Goal: Task Accomplishment & Management: Manage account settings

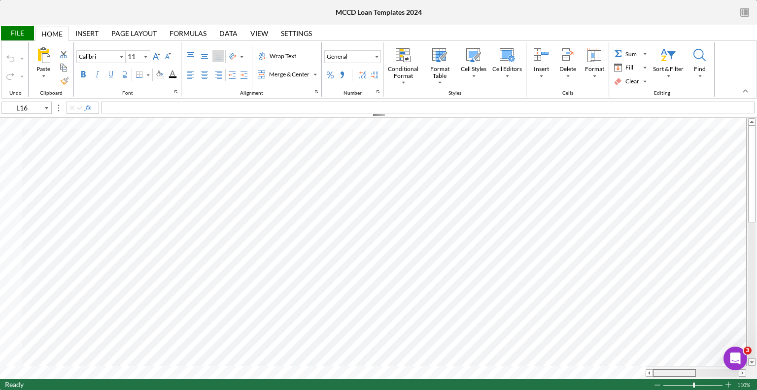
drag, startPoint x: 670, startPoint y: 370, endPoint x: 653, endPoint y: 368, distance: 16.4
click at [653, 369] on div at bounding box center [674, 372] width 43 height 7
click at [648, 375] on span at bounding box center [650, 373] width 6 height 6
click at [651, 370] on span at bounding box center [650, 373] width 6 height 6
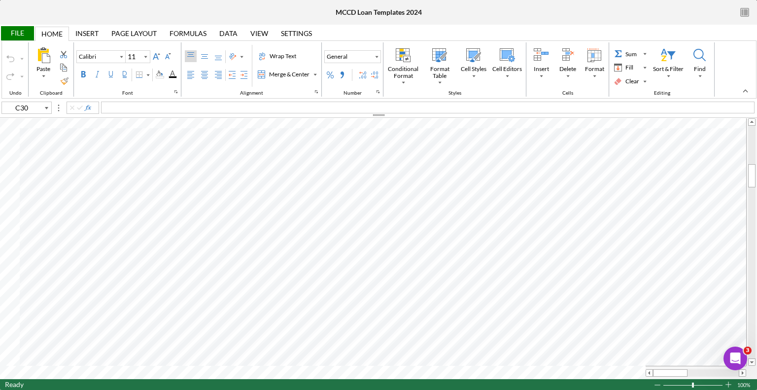
type input "B3"
click at [58, 35] on div "Home" at bounding box center [51, 34] width 21 height 8
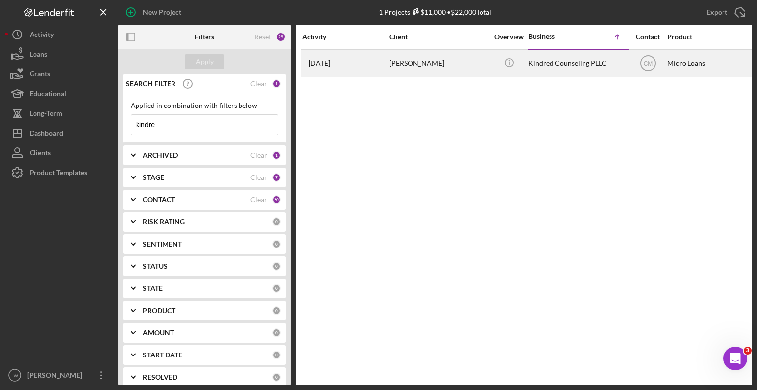
click at [330, 61] on time "[DATE]" at bounding box center [320, 63] width 22 height 8
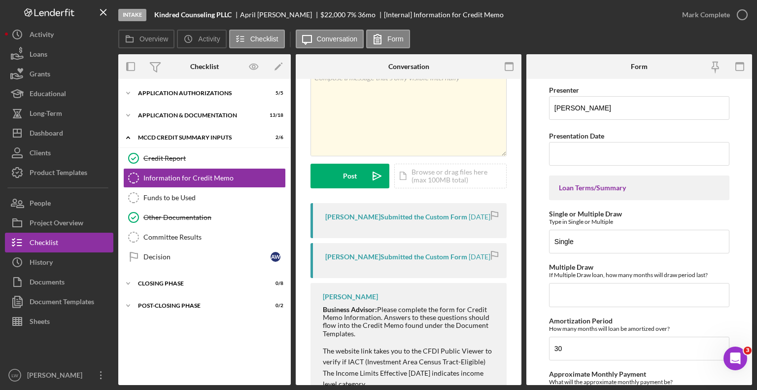
scroll to position [143, 0]
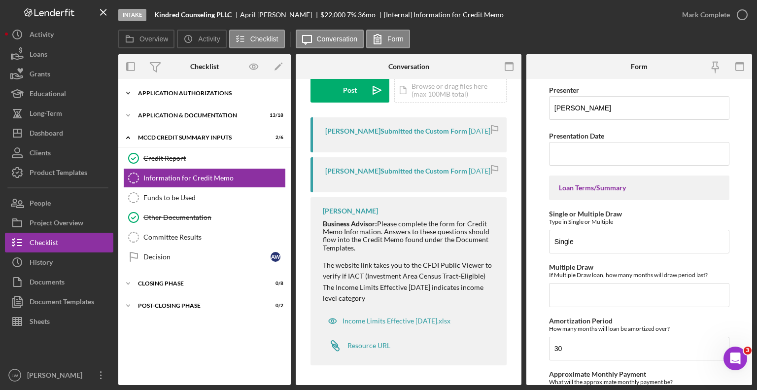
click at [154, 91] on div "Application Authorizations" at bounding box center [208, 93] width 141 height 6
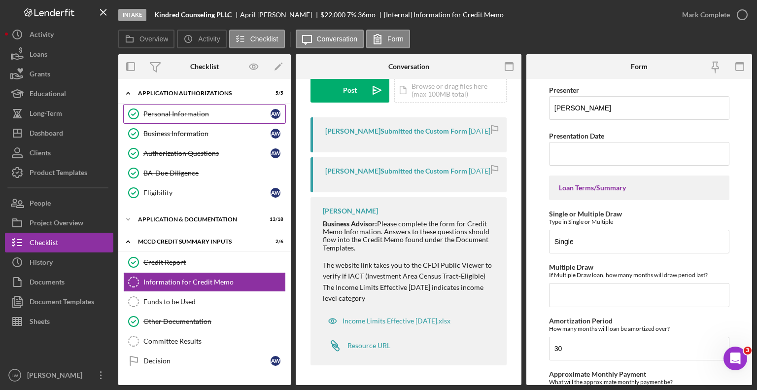
click at [168, 114] on div "Personal Information" at bounding box center [207, 114] width 127 height 8
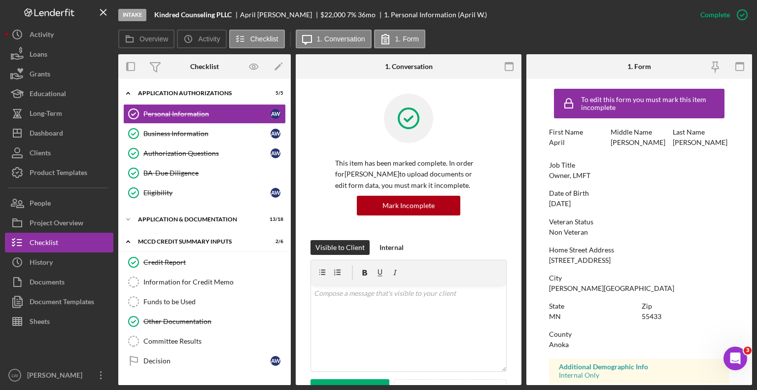
scroll to position [154, 0]
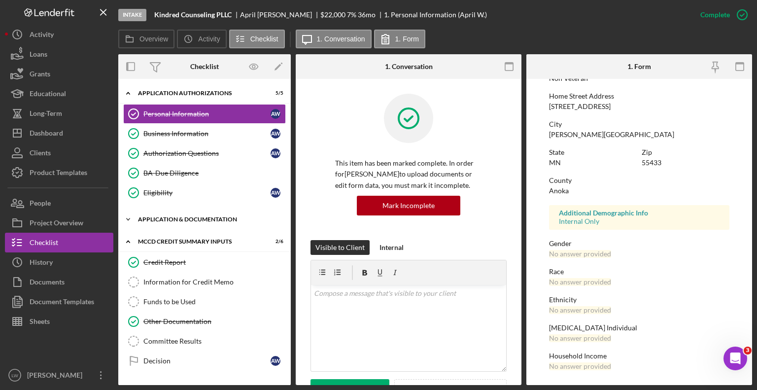
click at [129, 218] on polyline at bounding box center [128, 219] width 3 height 2
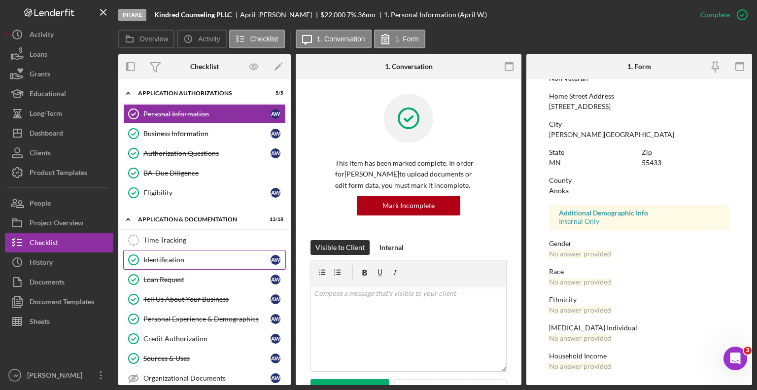
click at [174, 256] on div "Identification" at bounding box center [207, 260] width 127 height 8
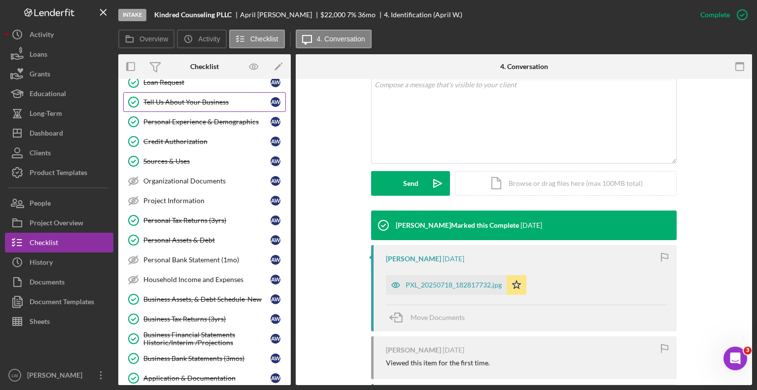
scroll to position [394, 0]
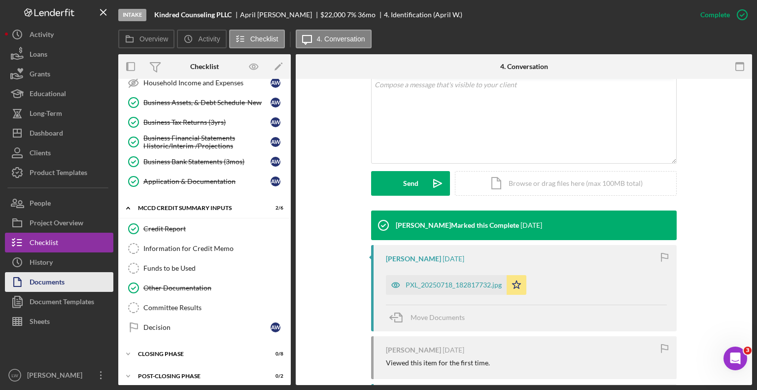
click at [56, 282] on div "Documents" at bounding box center [47, 283] width 35 height 22
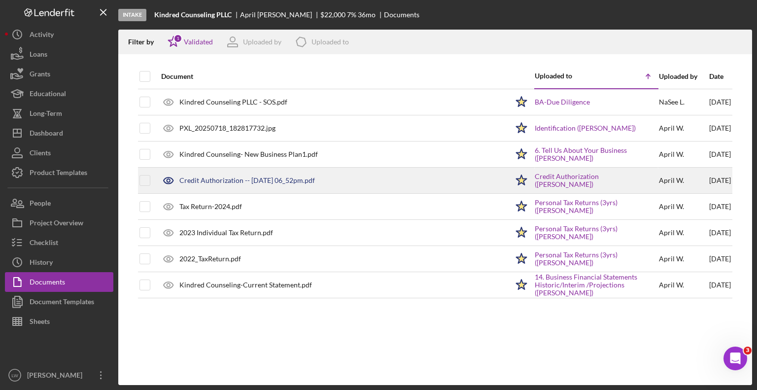
click at [227, 180] on div "Credit Authorization -- 2025-07-29 06_52pm.pdf" at bounding box center [248, 181] width 136 height 8
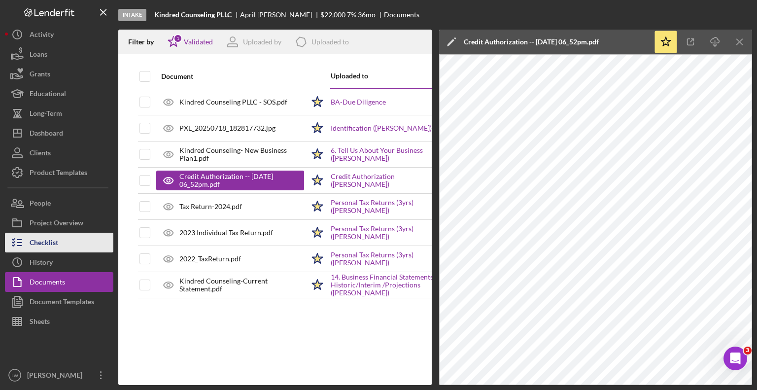
click at [60, 244] on button "Checklist" at bounding box center [59, 243] width 108 height 20
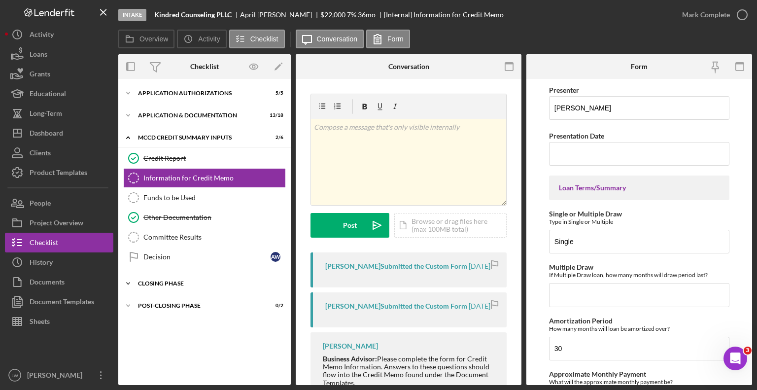
click at [128, 279] on icon "Icon/Expander" at bounding box center [128, 284] width 20 height 20
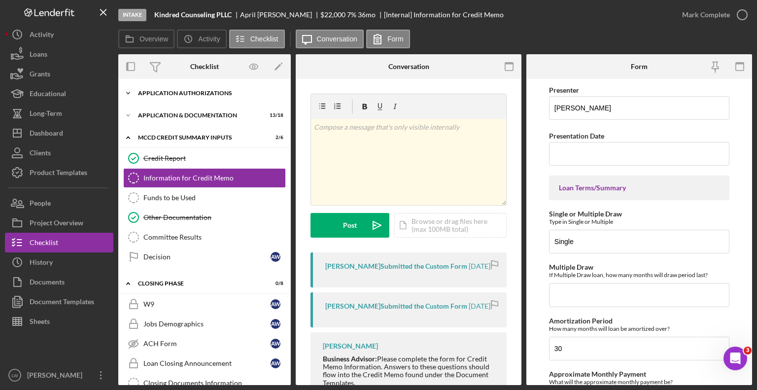
drag, startPoint x: 180, startPoint y: 172, endPoint x: 186, endPoint y: 93, distance: 79.7
click at [186, 93] on div "Application Authorizations" at bounding box center [208, 93] width 141 height 6
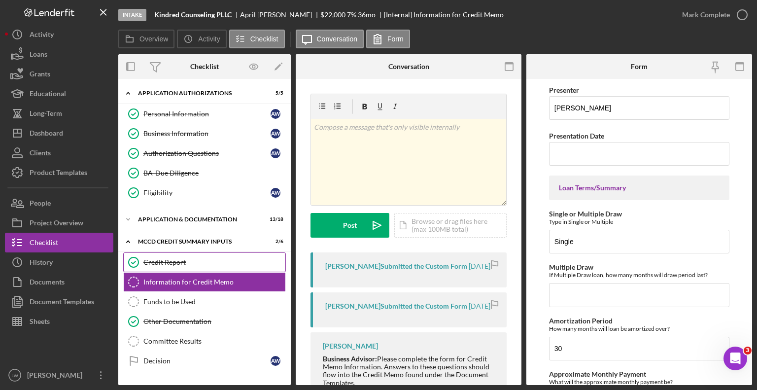
click at [171, 259] on div "Credit Report" at bounding box center [215, 262] width 142 height 8
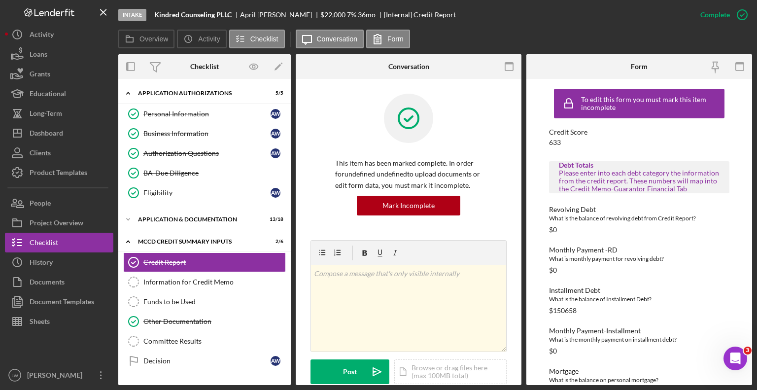
scroll to position [148, 0]
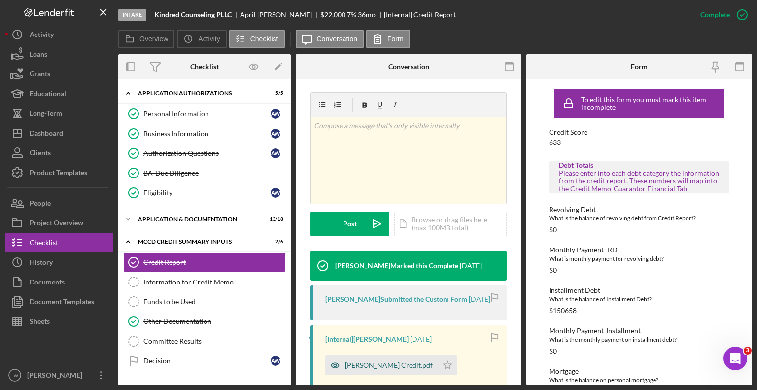
click at [375, 364] on div "April Williamson Credit.pdf" at bounding box center [389, 365] width 88 height 8
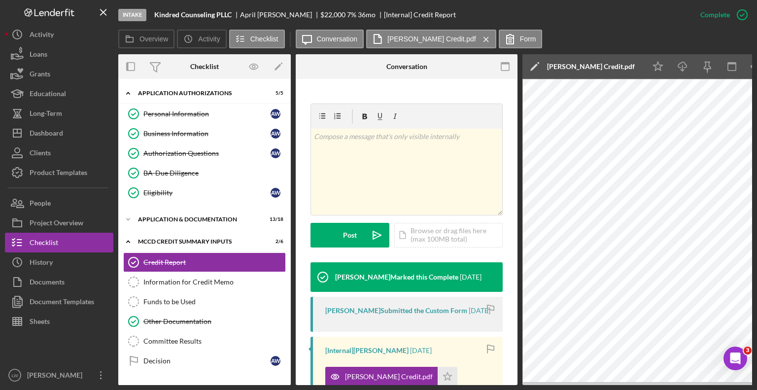
drag, startPoint x: 545, startPoint y: 386, endPoint x: 554, endPoint y: 388, distance: 9.6
click at [554, 388] on div "Intake Kindred Counseling PLLC April Williamson $22,000 $11,000 7 % 36 mo [Inte…" at bounding box center [378, 195] width 757 height 390
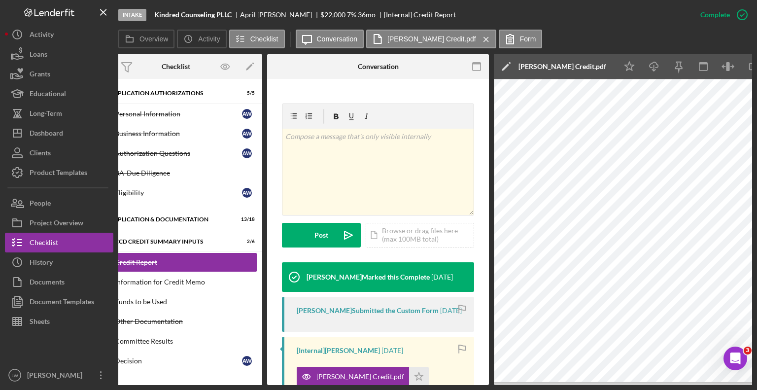
scroll to position [0, 0]
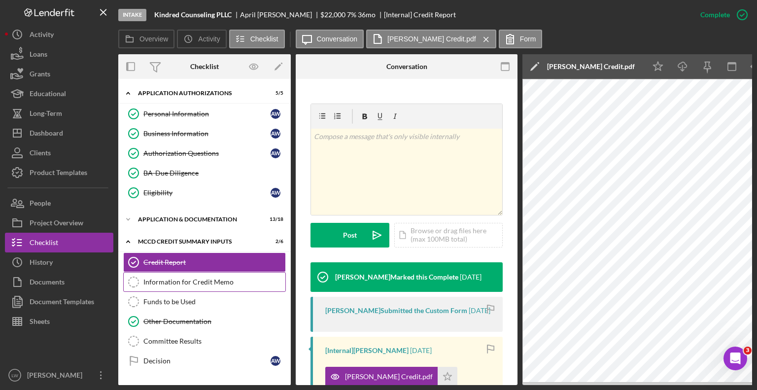
click at [167, 282] on div "Information for Credit Memo" at bounding box center [215, 282] width 142 height 8
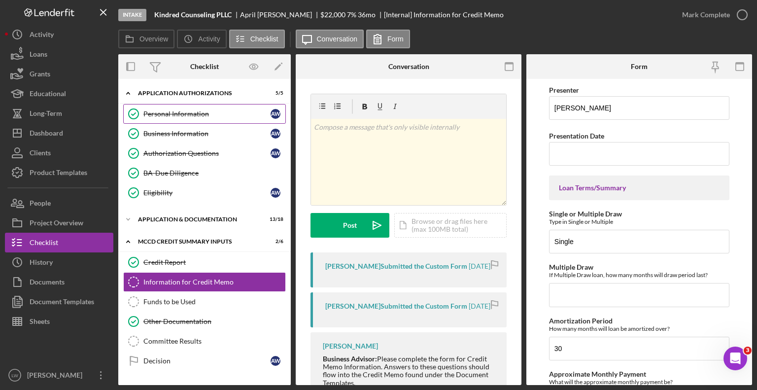
click at [181, 110] on div "Personal Information" at bounding box center [207, 114] width 127 height 8
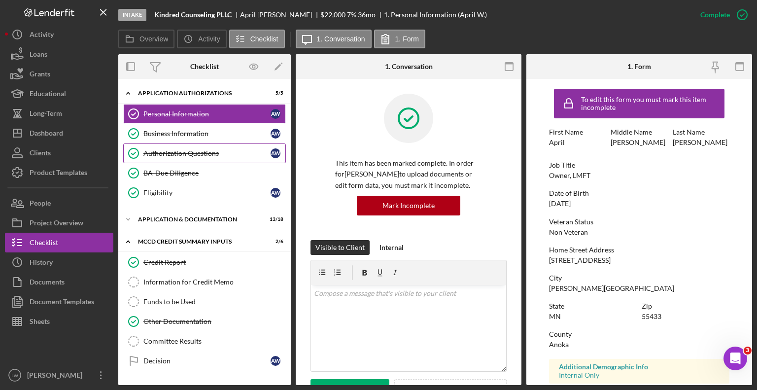
click at [189, 149] on div "Authorization Questions" at bounding box center [207, 153] width 127 height 8
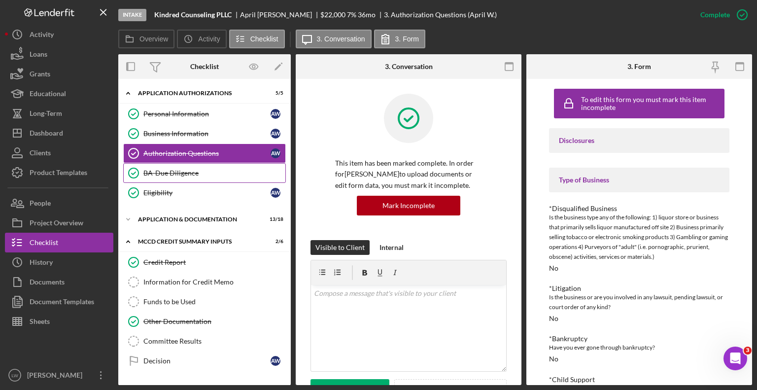
click at [187, 171] on div "BA-Due Diligence" at bounding box center [215, 173] width 142 height 8
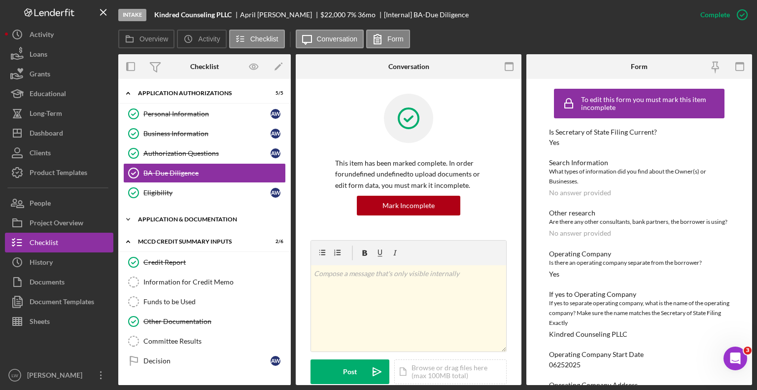
click at [152, 216] on div "Application & Documentation" at bounding box center [208, 219] width 141 height 6
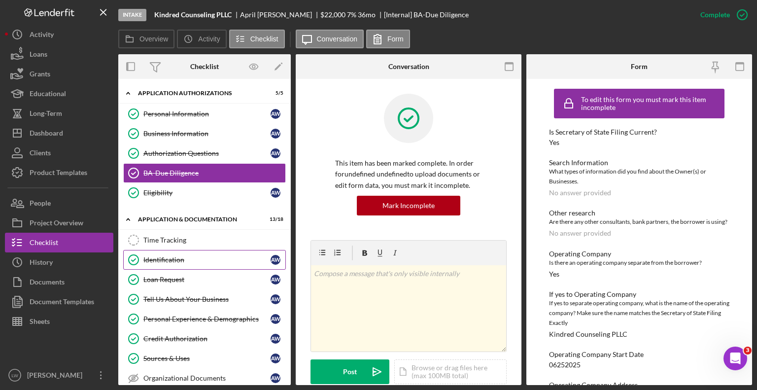
click at [163, 258] on div "Identification" at bounding box center [207, 260] width 127 height 8
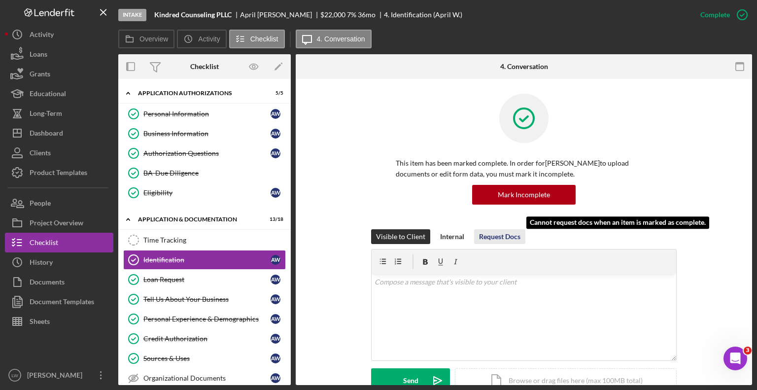
scroll to position [148, 0]
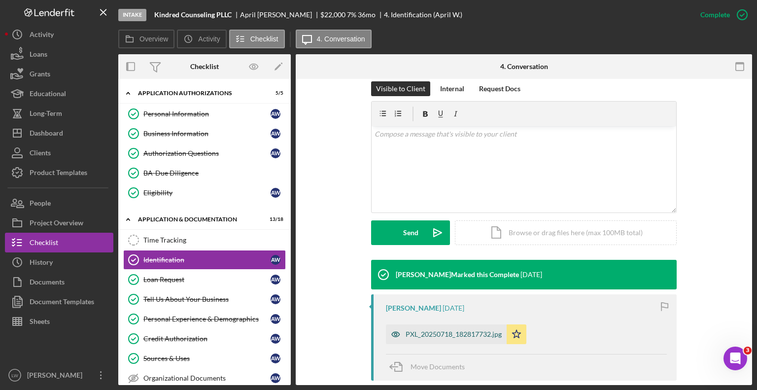
click at [434, 332] on div "PXL_20250718_182817732.jpg" at bounding box center [454, 334] width 96 height 8
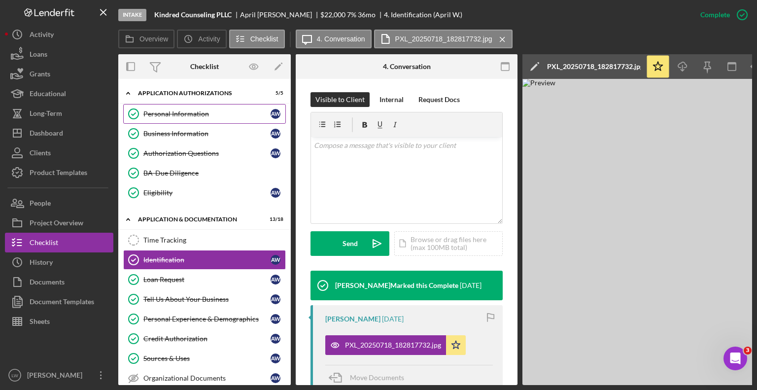
click at [193, 113] on div "Personal Information" at bounding box center [207, 114] width 127 height 8
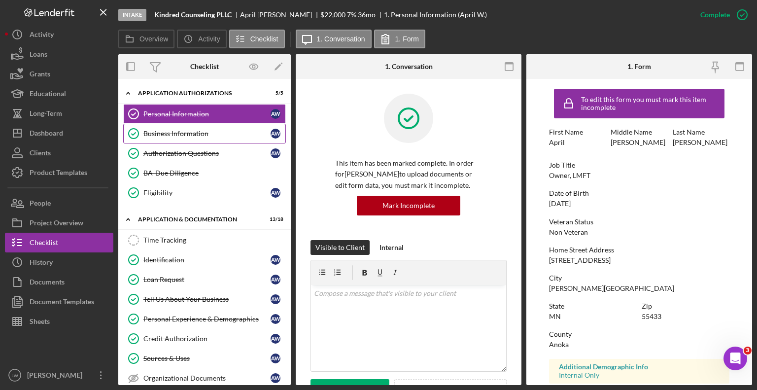
click at [178, 135] on div "Business Information" at bounding box center [207, 134] width 127 height 8
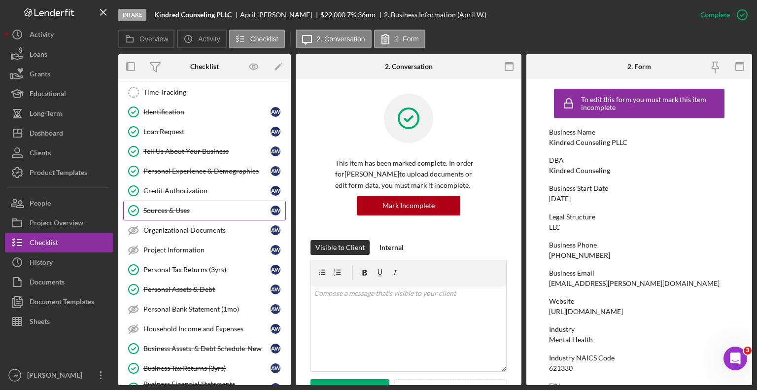
scroll to position [345, 0]
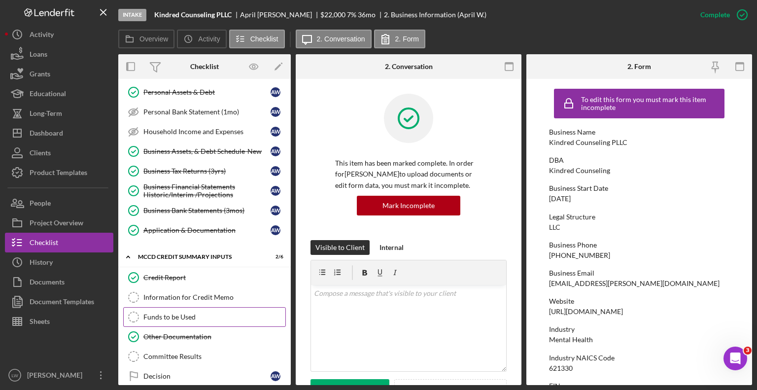
click at [185, 314] on div "Funds to be Used" at bounding box center [215, 317] width 142 height 8
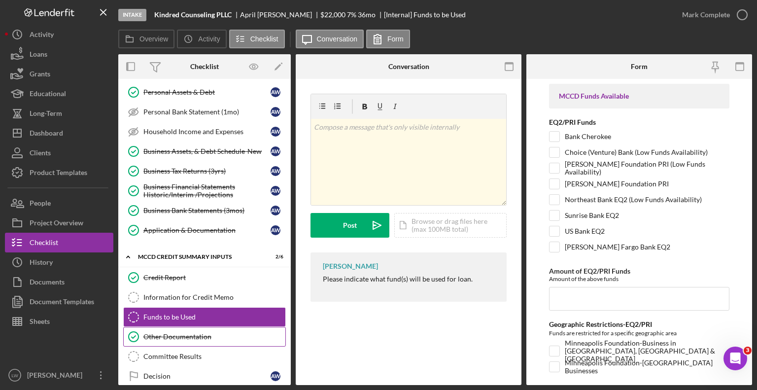
click at [191, 333] on div "Other Documentation" at bounding box center [215, 337] width 142 height 8
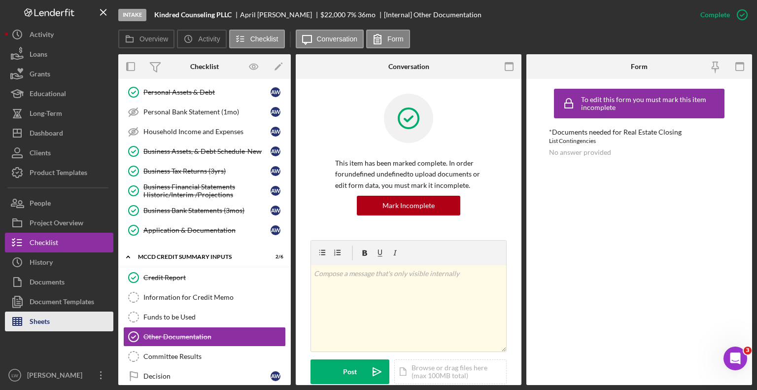
click at [41, 321] on div "Sheets" at bounding box center [40, 323] width 20 height 22
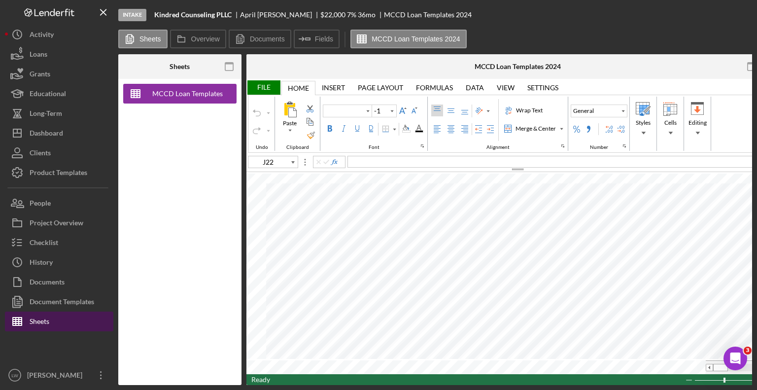
type input "Calibri"
type input "11"
type input "J22"
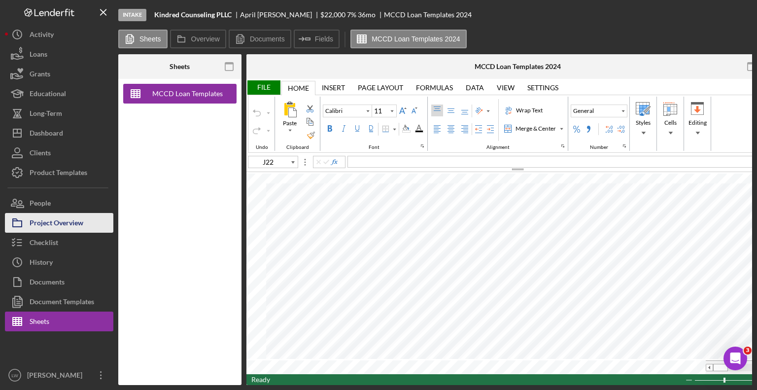
click at [60, 222] on div "Project Overview" at bounding box center [57, 224] width 54 height 22
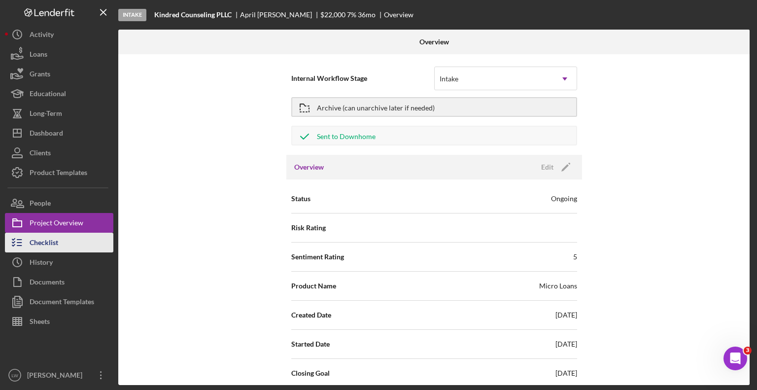
click at [49, 246] on div "Checklist" at bounding box center [44, 244] width 29 height 22
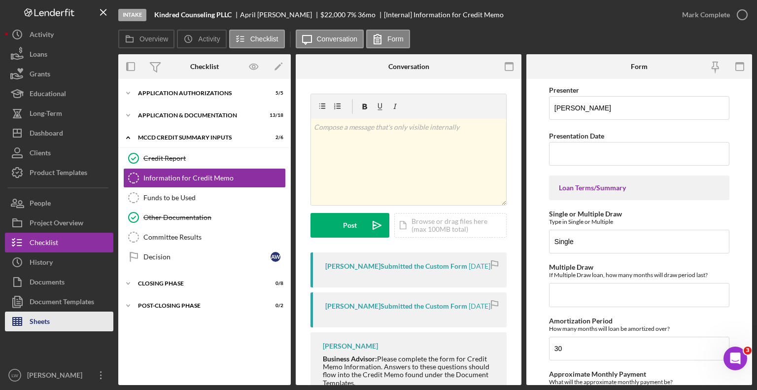
click at [45, 320] on div "Sheets" at bounding box center [40, 323] width 20 height 22
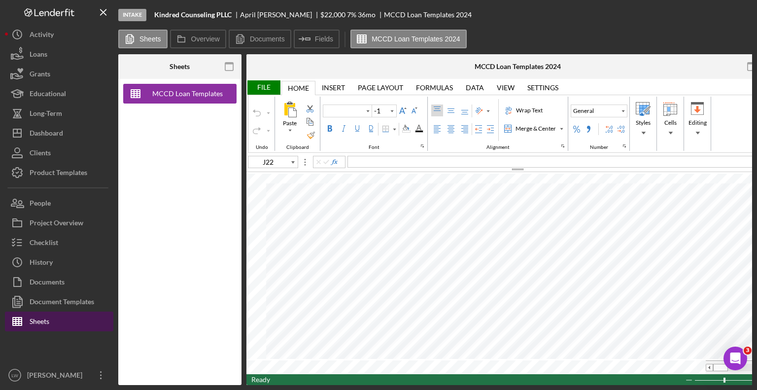
type input "Calibri"
type input "11"
type input "F13"
type input "Arial"
type input "10"
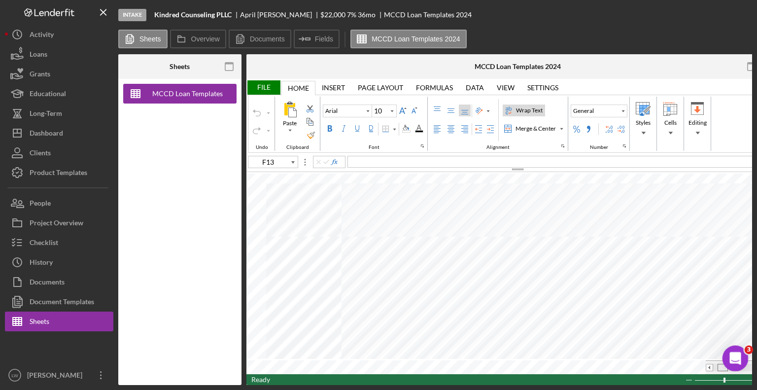
drag, startPoint x: 1442, startPoint y: 710, endPoint x: 725, endPoint y: 362, distance: 796.9
type input "J22"
type input "Calibri"
type input "11"
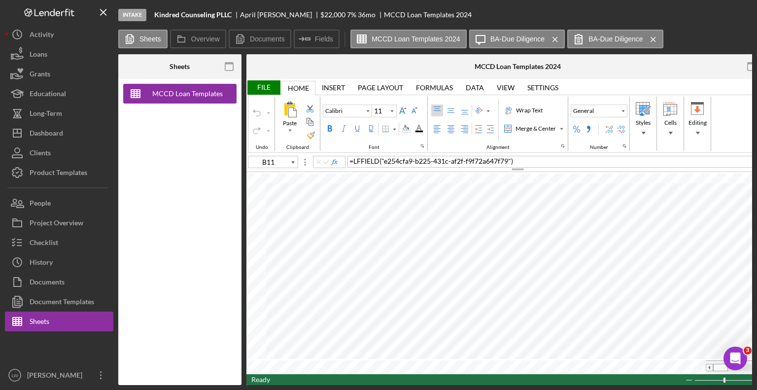
type input "B29"
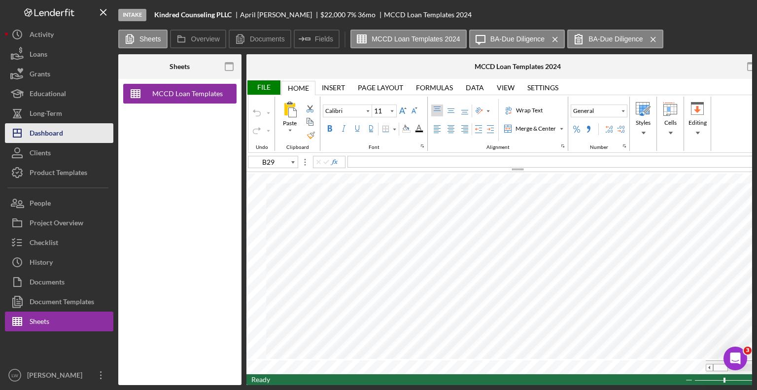
click at [39, 128] on div "Dashboard" at bounding box center [47, 134] width 34 height 22
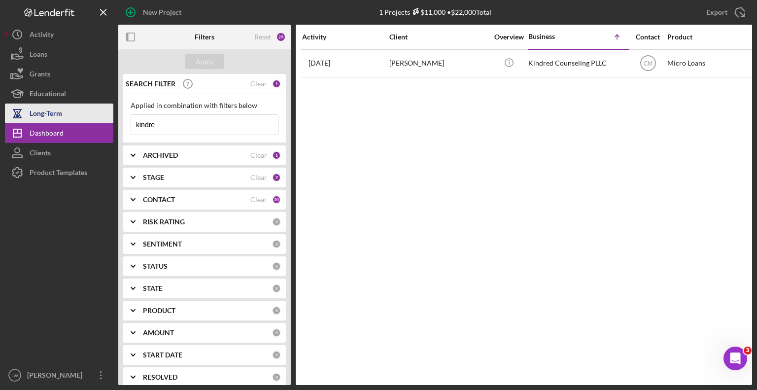
drag, startPoint x: 165, startPoint y: 123, endPoint x: 102, endPoint y: 108, distance: 64.8
click at [102, 108] on div "New Project 1 Projects $11,000 • $22,000 Total kindre Export Icon/Export Filter…" at bounding box center [379, 192] width 748 height 385
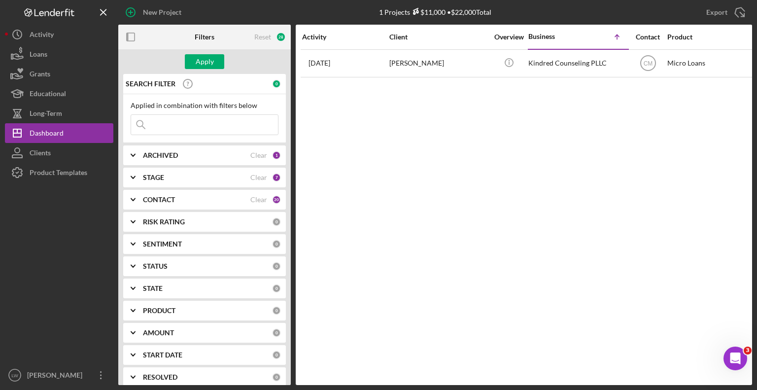
click at [132, 153] on icon "Icon/Expander" at bounding box center [133, 155] width 25 height 25
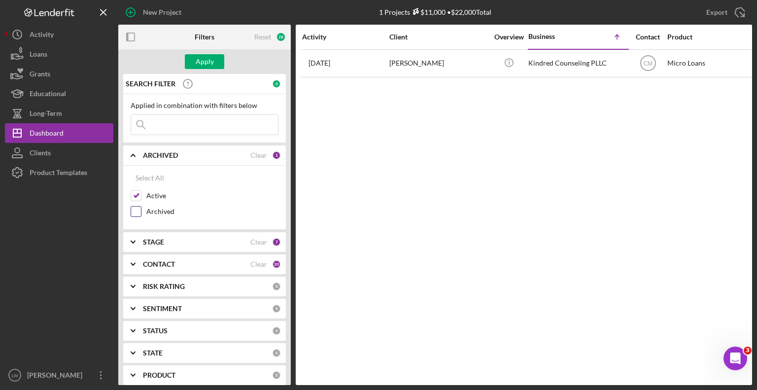
click at [137, 210] on input "Archived" at bounding box center [136, 212] width 10 height 10
checkbox input "true"
click at [207, 126] on input at bounding box center [204, 125] width 147 height 20
click at [215, 60] on button "Apply" at bounding box center [204, 61] width 39 height 15
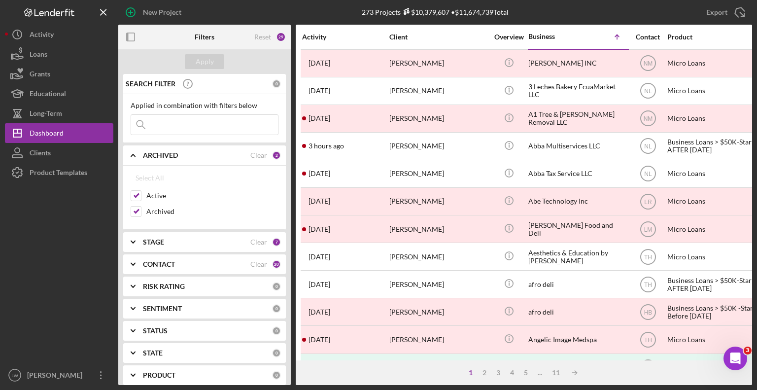
click at [175, 129] on input at bounding box center [204, 125] width 147 height 20
type input "graffy"
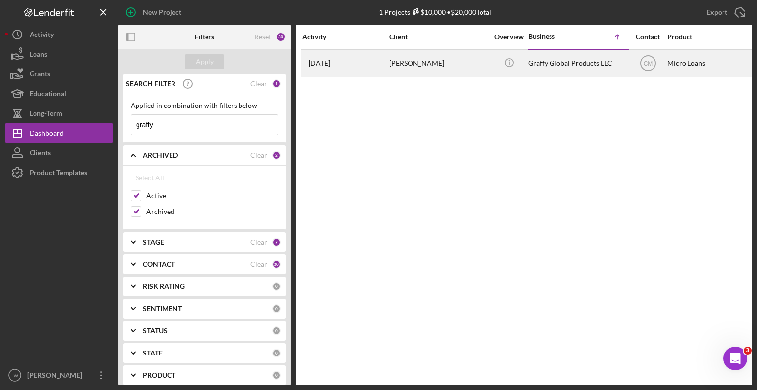
click at [402, 65] on div "Emilie Graff" at bounding box center [439, 63] width 99 height 26
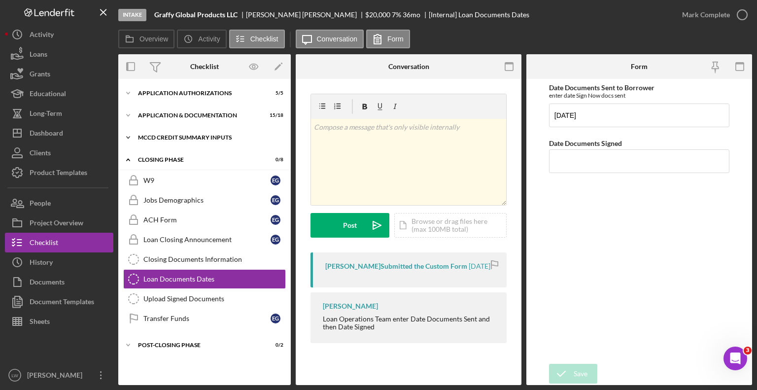
click at [156, 134] on div "Icon/Expander MCCD Credit Summary Inputs 2 / 6" at bounding box center [204, 138] width 173 height 20
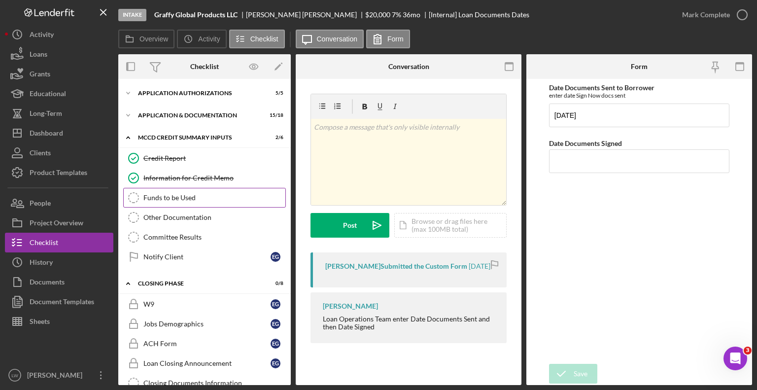
click at [174, 191] on link "Funds to be Used Funds to be Used" at bounding box center [204, 198] width 163 height 20
